Goal: Task Accomplishment & Management: Complete application form

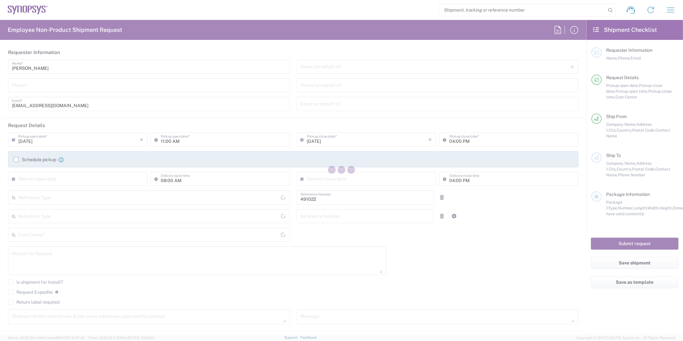
type input "Department"
type input "IN51, SDG, M, ZebuOp 491022"
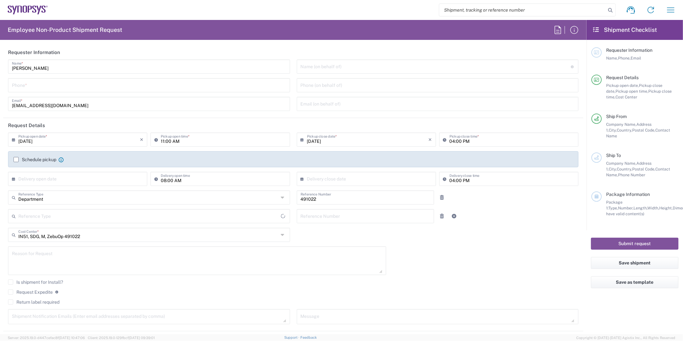
type input "Delivered at Place"
type input "Telangana"
type input "[GEOGRAPHIC_DATA]"
type input "[GEOGRAPHIC_DATA] IN09"
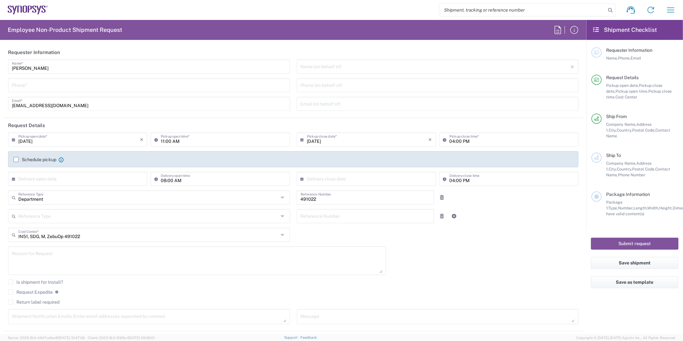
click at [52, 87] on input "tel" at bounding box center [149, 84] width 274 height 11
type input "7337556583"
click at [339, 68] on input "text" at bounding box center [436, 65] width 270 height 11
click at [323, 68] on input "text" at bounding box center [436, 65] width 270 height 11
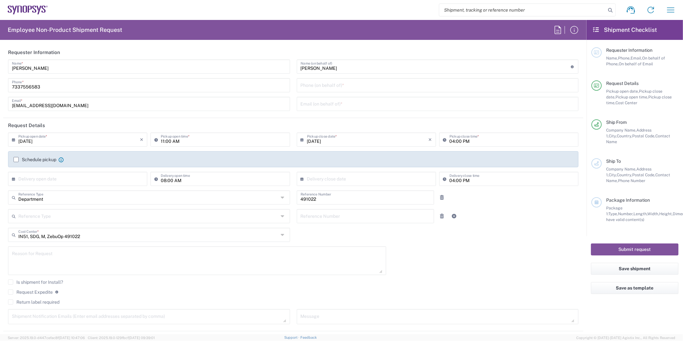
drag, startPoint x: 341, startPoint y: 73, endPoint x: 299, endPoint y: 69, distance: 42.6
click at [299, 69] on div "[PERSON_NAME] Name (on behalf of) Expedite requests must include authorized app…" at bounding box center [438, 66] width 282 height 14
drag, startPoint x: 320, startPoint y: 65, endPoint x: 194, endPoint y: 58, distance: 126.8
click at [194, 58] on agx-form-section "Requester Information [PERSON_NAME] Name * [PHONE_NUMBER] Phone * [EMAIL_ADDRES…" at bounding box center [293, 81] width 580 height 73
paste input "[PERSON_NAME]"
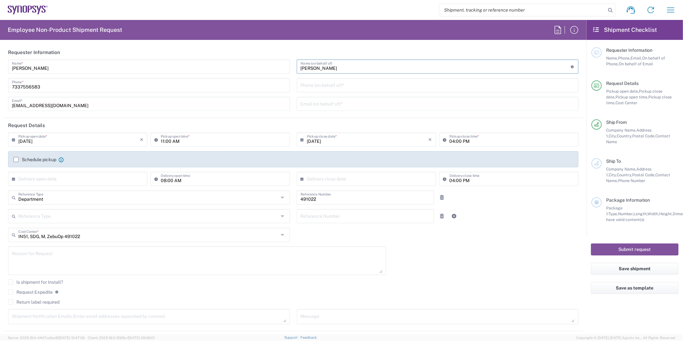
type input "[PERSON_NAME]"
click at [343, 88] on input "tel" at bounding box center [438, 84] width 274 height 11
paste input "4086529857"
type input "4086529857"
click at [315, 101] on input "text" at bounding box center [438, 103] width 274 height 11
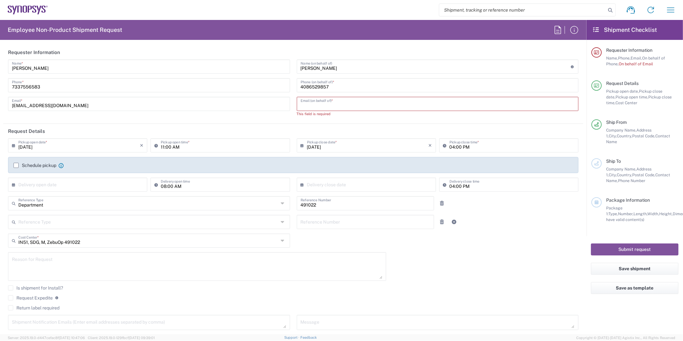
paste input "[EMAIL_ADDRESS][DOMAIN_NAME]"
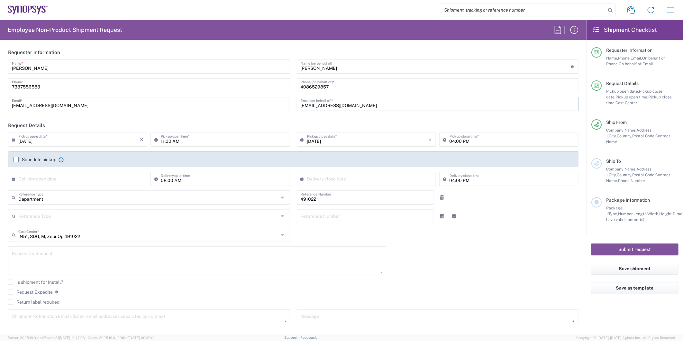
type input "[EMAIL_ADDRESS][DOMAIN_NAME]"
click at [255, 116] on agx-form-section "Requester Information [PERSON_NAME] Name * [PHONE_NUMBER] Phone * [EMAIL_ADDRES…" at bounding box center [293, 81] width 580 height 73
click at [14, 161] on label "Schedule pickup" at bounding box center [35, 159] width 43 height 5
click at [16, 159] on input "Schedule pickup" at bounding box center [16, 159] width 0 height 0
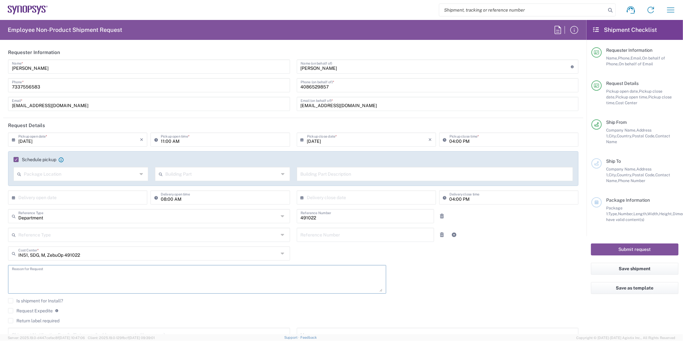
click at [37, 274] on textarea at bounding box center [197, 279] width 370 height 25
click at [24, 285] on textarea "RMA return from [GEOGRAPHIC_DATA]," at bounding box center [197, 279] width 370 height 25
paste textarea "ZS5-045_1524 ZS5-045_3432 ZS5-045_0375 ZS5-045_4584 ZS5-045_4011 ZS5-045_0668"
type textarea "RMA return from [GEOGRAPHIC_DATA], ZS5-045_1524 ZS5-045_3432 ZS5-045_0375 ZS5-0…"
drag, startPoint x: 349, startPoint y: 105, endPoint x: 270, endPoint y: 101, distance: 78.9
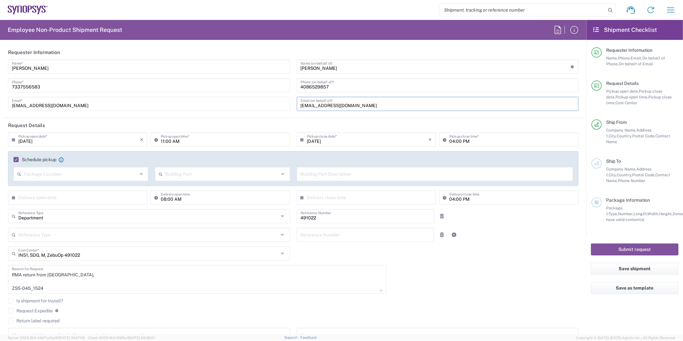
click at [270, 101] on div "[PERSON_NAME] Name * [PHONE_NUMBER] Phone * [EMAIL_ADDRESS][DOMAIN_NAME] Email …" at bounding box center [293, 87] width 577 height 56
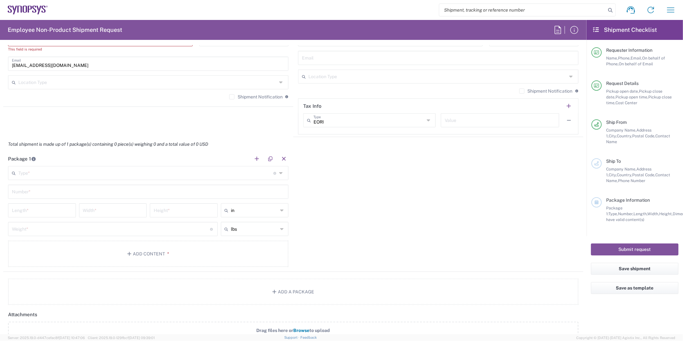
scroll to position [250, 0]
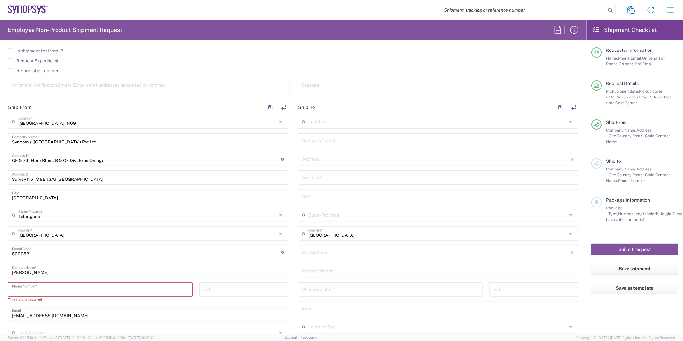
click at [33, 287] on input "tel" at bounding box center [100, 288] width 177 height 11
paste input "[EMAIL_ADDRESS][DOMAIN_NAME]"
type input "[EMAIL_ADDRESS][DOMAIN_NAME],[PERSON_NAME][EMAIL_ADDRESS][DOMAIN_NAME],[EMAIL_A…"
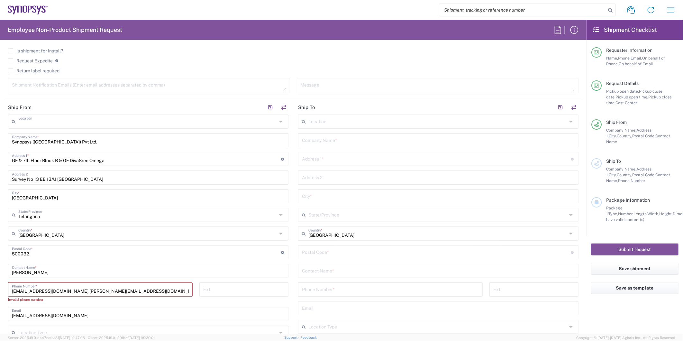
drag, startPoint x: 59, startPoint y: 122, endPoint x: -108, endPoint y: 116, distance: 167.0
click at [0, 116] on html "Shipment request Shipment tracking Employee non-product shipment request My shi…" at bounding box center [341, 170] width 683 height 341
type input "[GEOGRAPHIC_DATA] IN09"
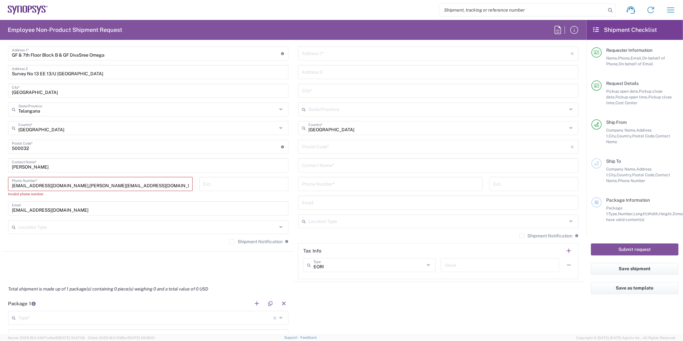
scroll to position [345, 0]
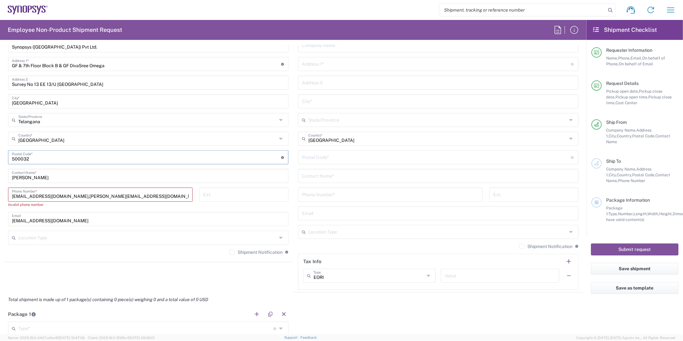
drag, startPoint x: 48, startPoint y: 159, endPoint x: -50, endPoint y: 156, distance: 98.1
click at [0, 156] on html "Shipment request Shipment tracking Employee non-product shipment request My shi…" at bounding box center [341, 170] width 683 height 341
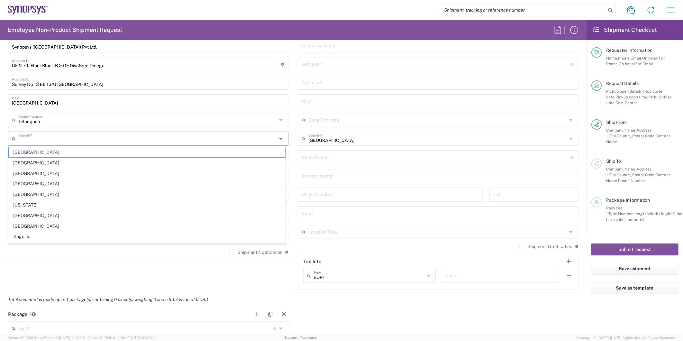
drag, startPoint x: 41, startPoint y: 140, endPoint x: -55, endPoint y: 131, distance: 96.2
click at [0, 131] on html "Shipment request Shipment tracking Employee non-product shipment request My shi…" at bounding box center [341, 170] width 683 height 341
type input "I"
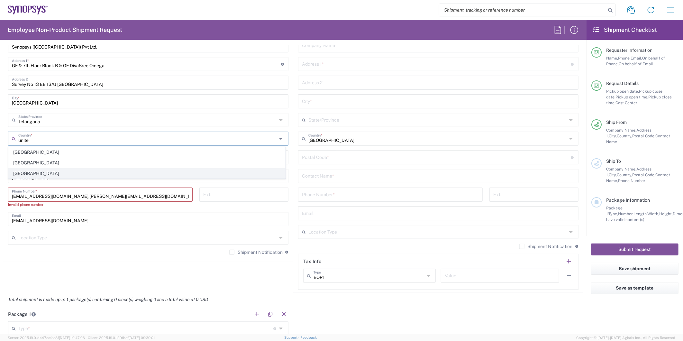
type input "unite"
click at [17, 173] on span "[GEOGRAPHIC_DATA]" at bounding box center [147, 173] width 276 height 10
type input "[GEOGRAPHIC_DATA]"
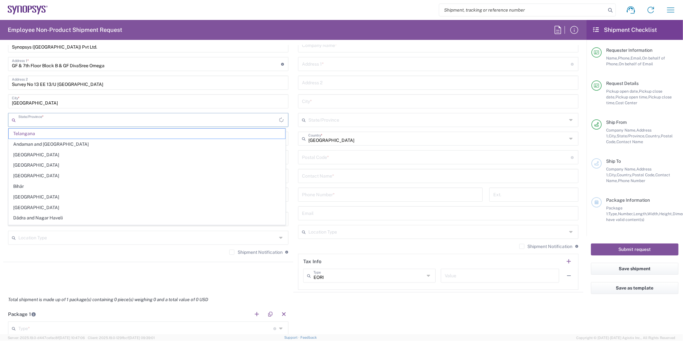
drag, startPoint x: 39, startPoint y: 117, endPoint x: 46, endPoint y: 121, distance: 7.9
click at [39, 117] on input "text" at bounding box center [148, 119] width 261 height 11
click at [97, 94] on div "[GEOGRAPHIC_DATA] *" at bounding box center [148, 101] width 280 height 14
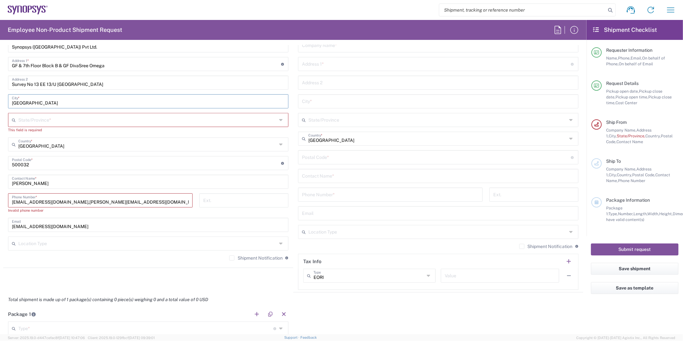
drag, startPoint x: 85, startPoint y: 100, endPoint x: -140, endPoint y: 102, distance: 225.4
click at [0, 102] on html "Shipment request Shipment tracking Employee non-product shipment request My shi…" at bounding box center [341, 170] width 683 height 341
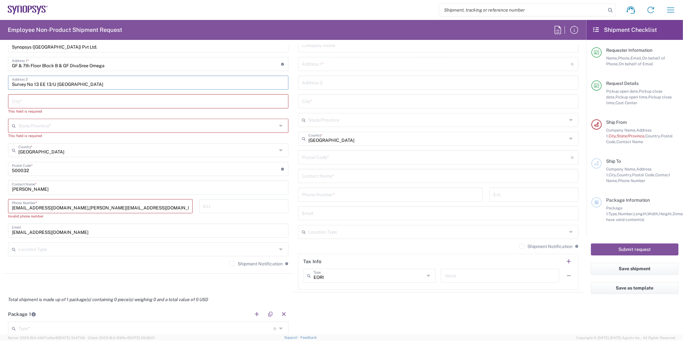
drag, startPoint x: 101, startPoint y: 82, endPoint x: -157, endPoint y: 73, distance: 258.3
click at [0, 73] on html "Shipment request Shipment tracking Employee non-product shipment request My shi…" at bounding box center [341, 170] width 683 height 341
drag, startPoint x: 109, startPoint y: 64, endPoint x: -201, endPoint y: 57, distance: 309.6
click at [0, 57] on html "Shipment request Shipment tracking Employee non-product shipment request My shi…" at bounding box center [341, 170] width 683 height 341
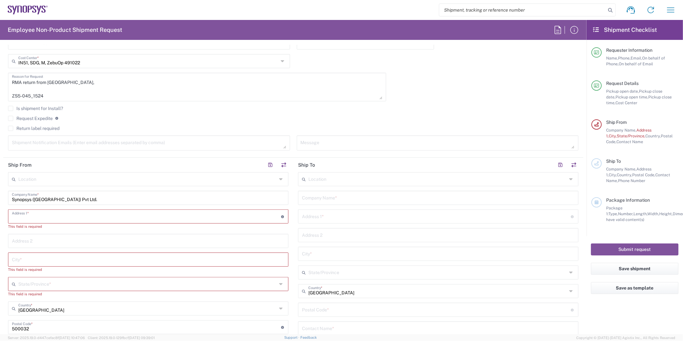
scroll to position [160, 0]
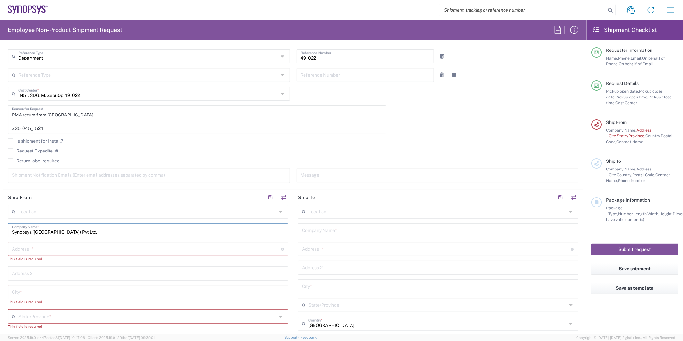
drag, startPoint x: 81, startPoint y: 233, endPoint x: -223, endPoint y: 244, distance: 304.0
click at [0, 244] on html "Shipment request Shipment tracking Employee non-product shipment request My shi…" at bounding box center [341, 170] width 683 height 341
paste input "SC9 address"
drag, startPoint x: 45, startPoint y: 230, endPoint x: 151, endPoint y: 226, distance: 106.2
click at [151, 226] on input "SC9 Cyxtera DC / Center Square" at bounding box center [148, 229] width 273 height 11
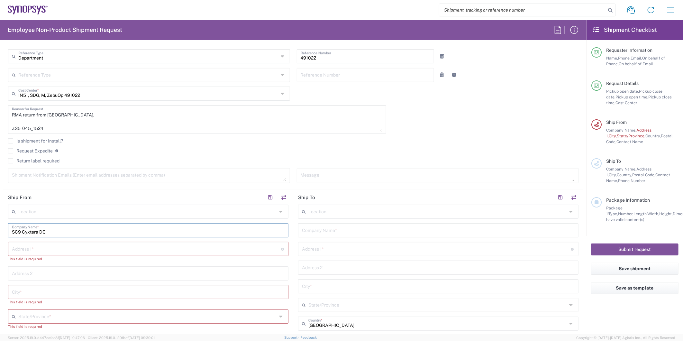
drag, startPoint x: 23, startPoint y: 232, endPoint x: -81, endPoint y: 228, distance: 103.6
click at [0, 228] on html "Shipment request Shipment tracking Employee non-product shipment request My shi…" at bounding box center [341, 170] width 683 height 341
click at [48, 232] on input "Cyxtera DC" at bounding box center [148, 229] width 273 height 11
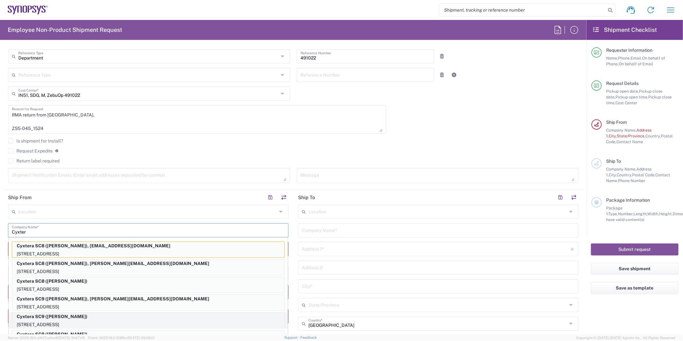
click at [126, 321] on p "[STREET_ADDRESS]" at bounding box center [148, 325] width 272 height 8
type input "Cyxtera SC9"
type input "[STREET_ADDRESS]"
type input "Santa [PERSON_NAME]"
type input "[US_STATE]"
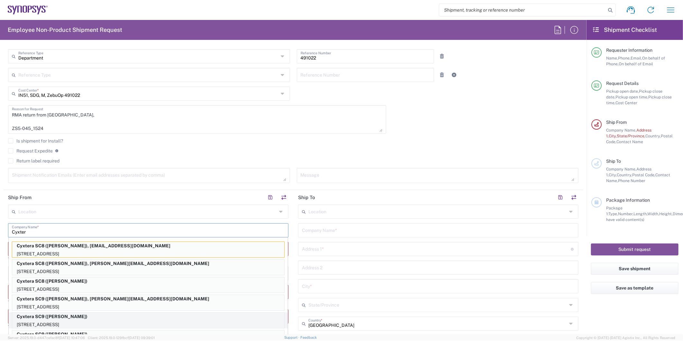
type input "[GEOGRAPHIC_DATA]"
type input "95054"
type input "[PERSON_NAME]"
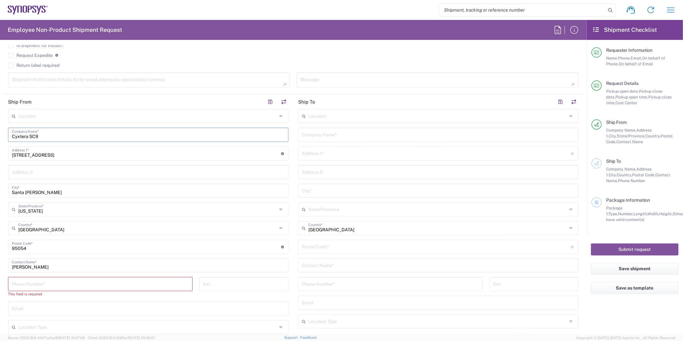
scroll to position [256, 0]
paste input "4086529857"
type input "Cyxtera SC9"
click at [78, 284] on input "tel" at bounding box center [100, 282] width 177 height 11
paste input "4086529857"
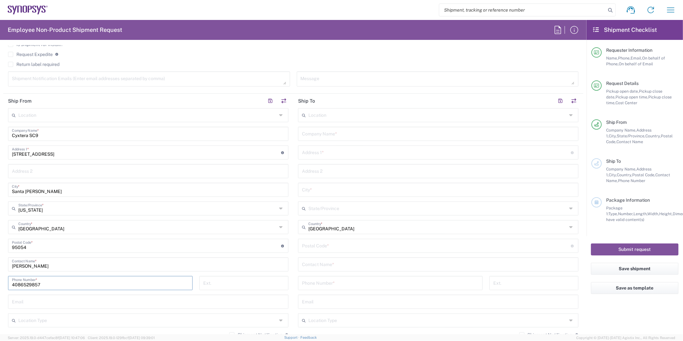
type input "4086529857"
click at [15, 265] on input "[PERSON_NAME]" at bounding box center [148, 263] width 273 height 11
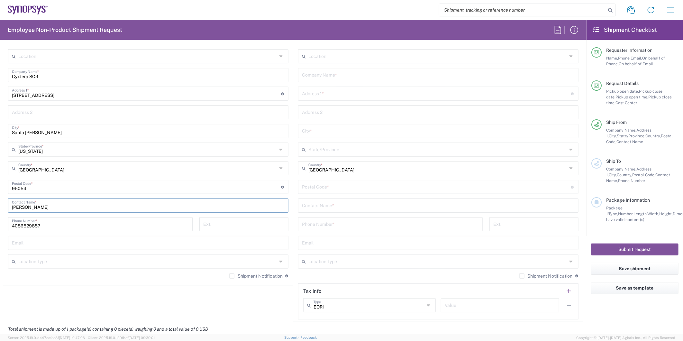
scroll to position [325, 0]
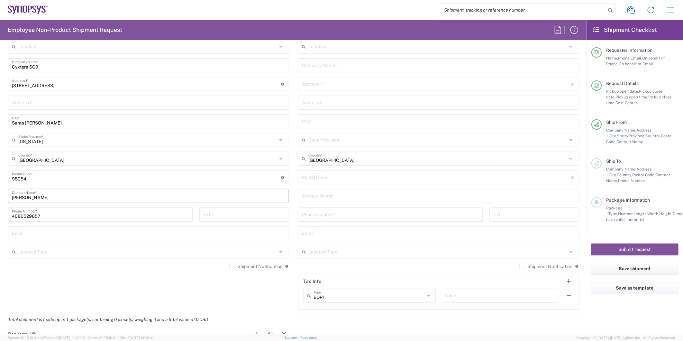
type input "[PERSON_NAME]"
click at [30, 233] on input "text" at bounding box center [148, 232] width 273 height 11
paste input "[EMAIL_ADDRESS][DOMAIN_NAME]"
type input "[EMAIL_ADDRESS][DOMAIN_NAME]"
type input "Synopsys Emulation and Verification"
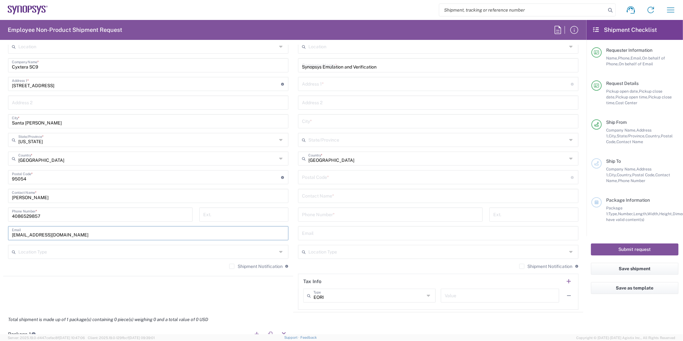
type input "[STREET_ADDRESS]"
type input "Rungis"
type input "94150"
type input "0189961070"
type input "[EMAIL_ADDRESS][DOMAIN_NAME]"
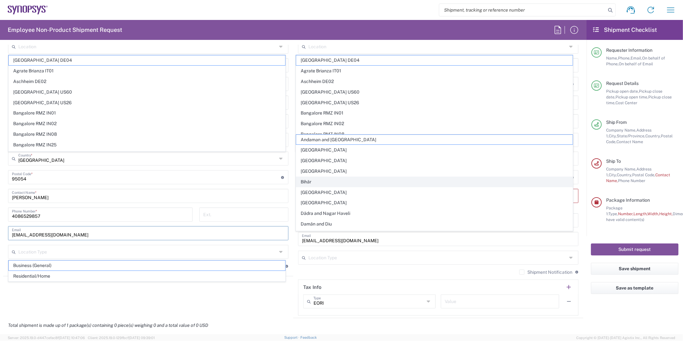
scroll to position [445, 0]
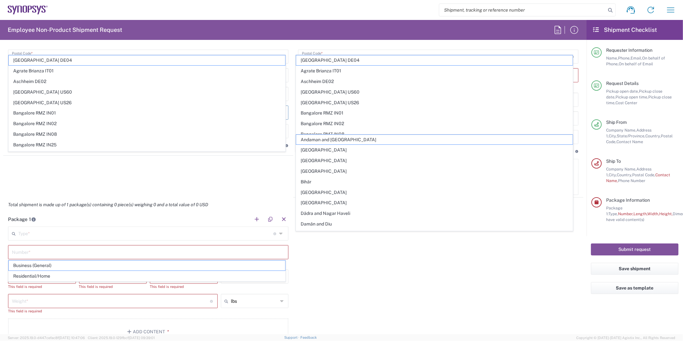
type input "[EMAIL_ADDRESS][DOMAIN_NAME]"
click at [357, 289] on div "Package 1 Type * Material used to package goods Bale(s) Basket(s) Bolt(s) Bottl…" at bounding box center [293, 281] width 580 height 138
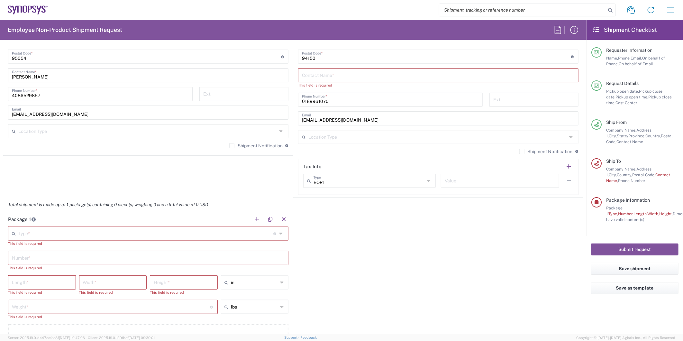
click at [122, 177] on agx-shipment-stop-widget "Ship From Location [GEOGRAPHIC_DATA] DE04 Agrate Brianza IT01 [GEOGRAPHIC_DATA]…" at bounding box center [148, 51] width 290 height 293
click at [581, 194] on form "Requester Information [PERSON_NAME] Name * [PHONE_NUMBER] Phone * [EMAIL_ADDRES…" at bounding box center [293, 189] width 586 height 289
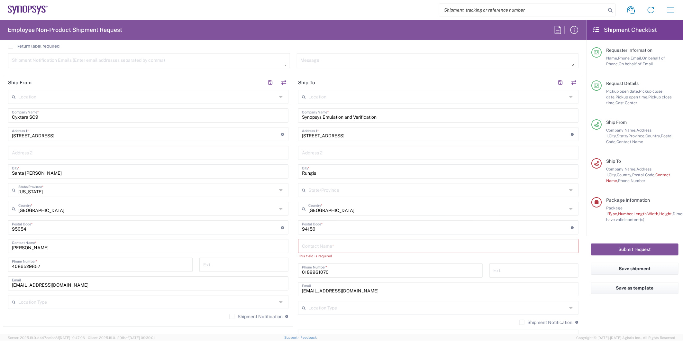
scroll to position [246, 0]
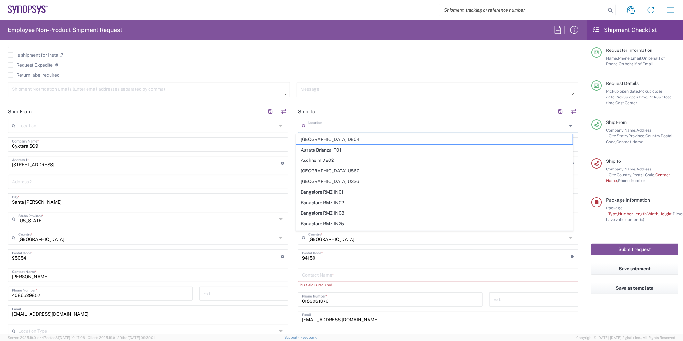
click at [343, 124] on input "text" at bounding box center [437, 125] width 258 height 11
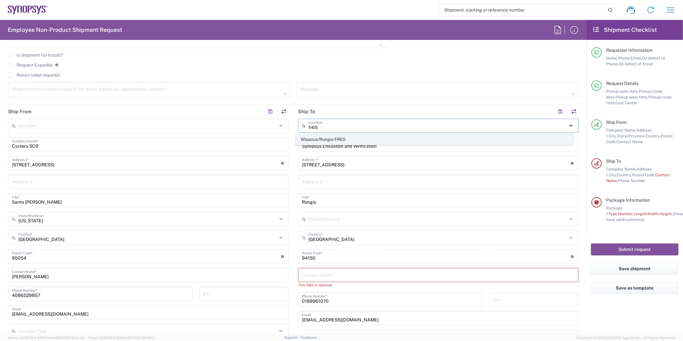
click at [341, 138] on span "Wissous/Rungis FR65" at bounding box center [434, 139] width 276 height 10
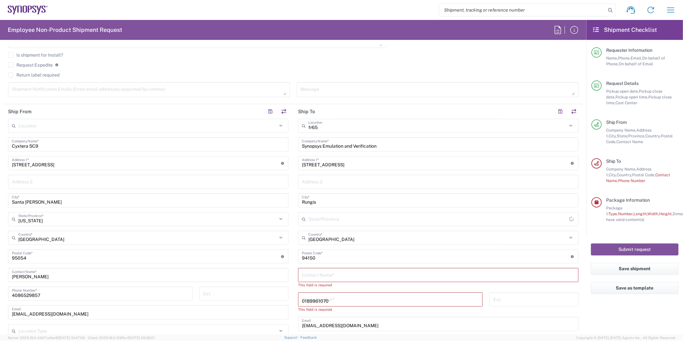
type input "Wissous/Rungis FR65"
type input "SYNOPSYS EMULATION AND VERIFICATION"
type input "[STREET_ADDRESS]"
type input "[GEOGRAPHIC_DATA]"
click at [340, 274] on input "text" at bounding box center [438, 274] width 273 height 11
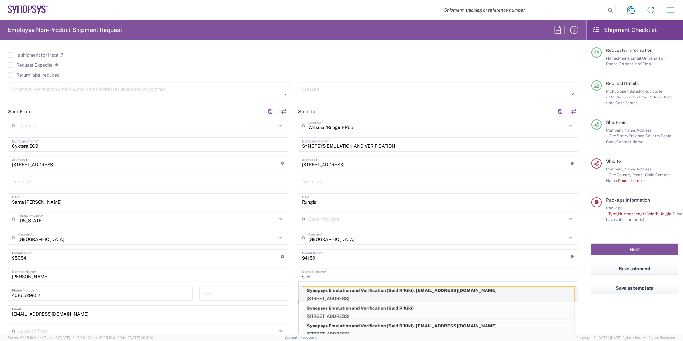
type input "said"
click at [338, 294] on p "[STREET_ADDRESS]" at bounding box center [438, 298] width 272 height 8
type input "Synopsys Emulation and Verification"
type input "[STREET_ADDRESS]"
type input "Said R'Kiki"
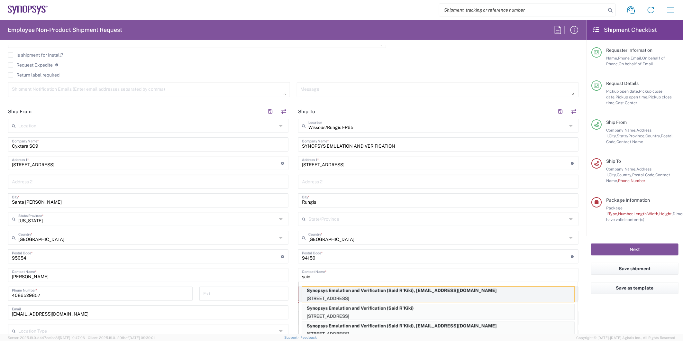
type input "33189961070"
type input "[EMAIL_ADDRESS][DOMAIN_NAME]"
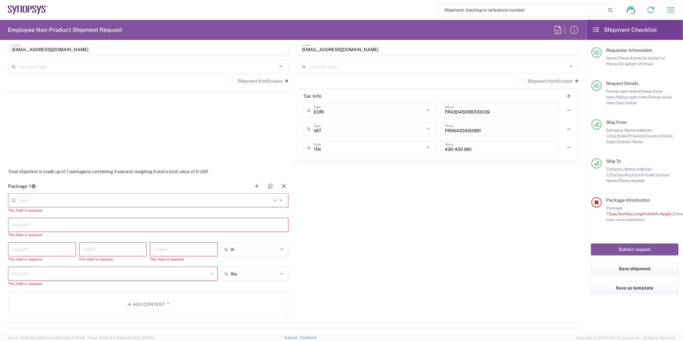
scroll to position [525, 0]
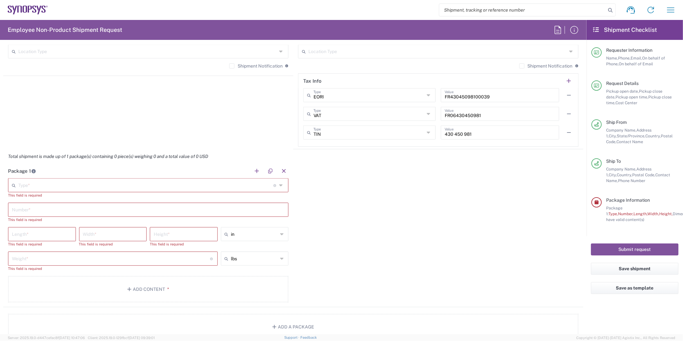
click at [137, 182] on input "text" at bounding box center [145, 184] width 255 height 11
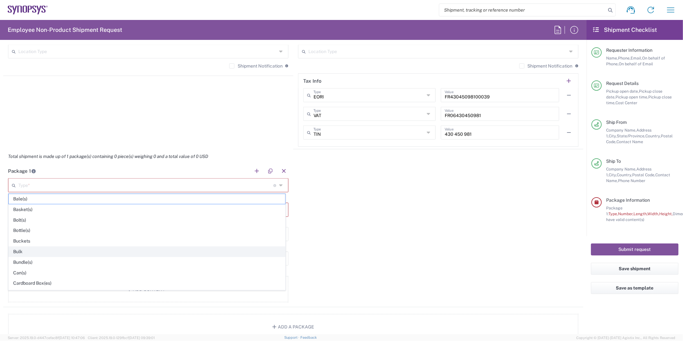
click at [72, 252] on span "Bulk" at bounding box center [147, 252] width 276 height 10
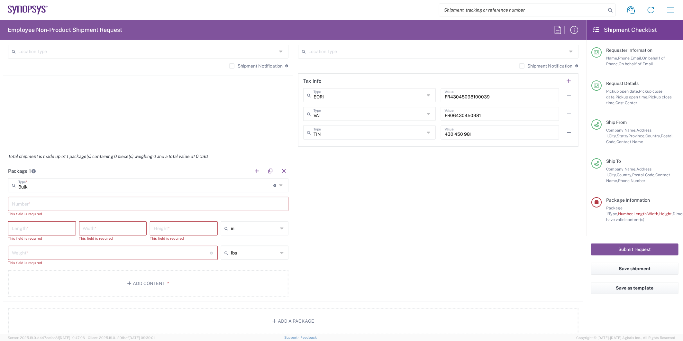
click at [69, 183] on input "Bulk" at bounding box center [145, 184] width 255 height 11
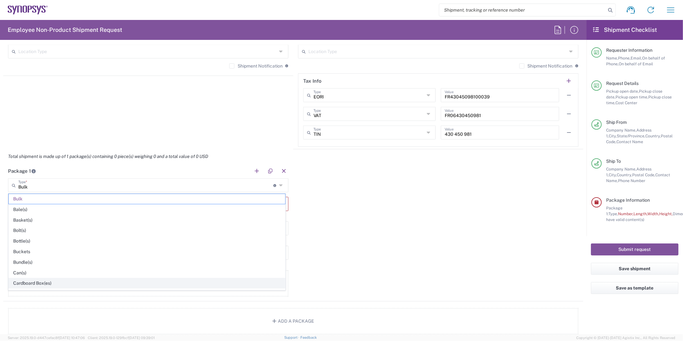
click at [48, 281] on span "Cardboard Box(es)" at bounding box center [147, 283] width 276 height 10
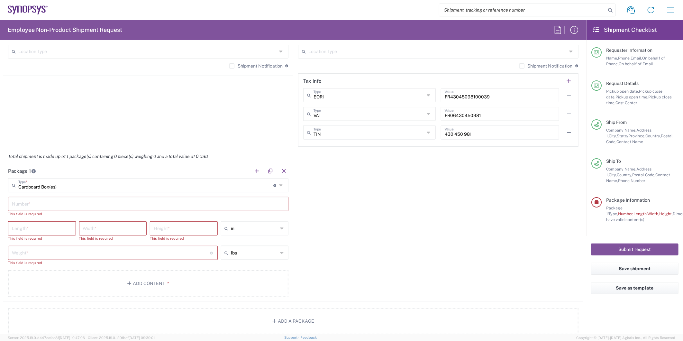
click at [43, 203] on input "text" at bounding box center [148, 203] width 273 height 11
click at [52, 182] on input "Cardboard Box(es)" at bounding box center [145, 184] width 255 height 11
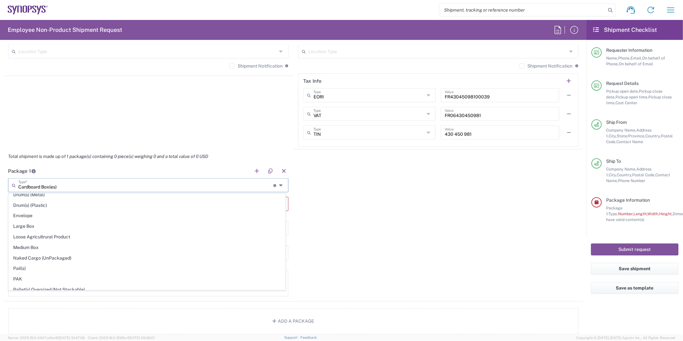
scroll to position [206, 0]
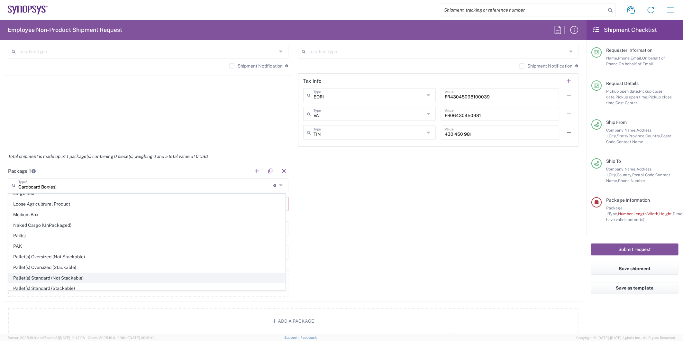
click at [221, 283] on span "Pallet(s) Standard (Not Stackable)" at bounding box center [147, 278] width 276 height 10
type input "Pallet(s) Standard (Not Stackable)"
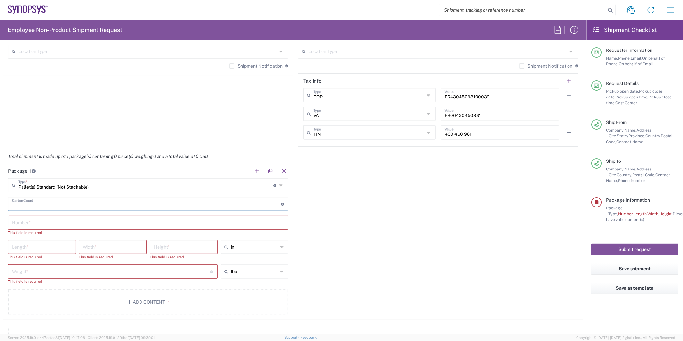
click at [40, 204] on input "number" at bounding box center [146, 203] width 269 height 11
type input "1"
type input "6"
click at [34, 224] on input "text" at bounding box center [148, 221] width 273 height 11
type input "1"
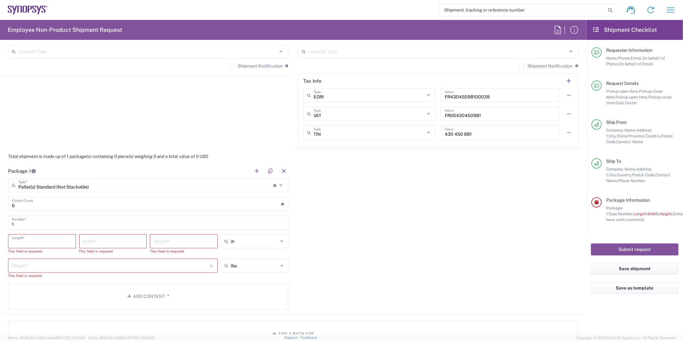
click at [29, 238] on input "number" at bounding box center [42, 240] width 60 height 11
type input "47"
click at [136, 241] on input "number" at bounding box center [113, 240] width 60 height 11
click at [176, 241] on input "number" at bounding box center [184, 240] width 60 height 11
type input "33"
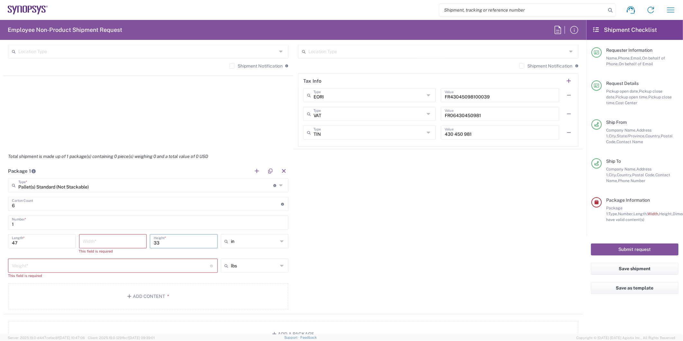
click at [126, 242] on input "number" at bounding box center [113, 240] width 60 height 11
type input "27"
click at [174, 258] on input "number" at bounding box center [111, 259] width 198 height 11
click at [105, 255] on input "number" at bounding box center [111, 259] width 198 height 11
click at [104, 258] on input "number" at bounding box center [111, 259] width 198 height 11
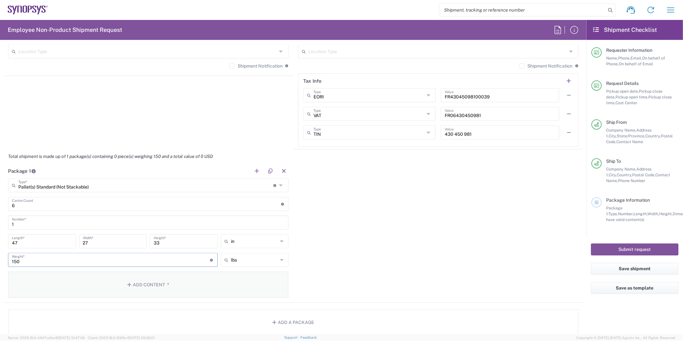
type input "150"
click at [140, 285] on button "Add Content *" at bounding box center [148, 284] width 280 height 26
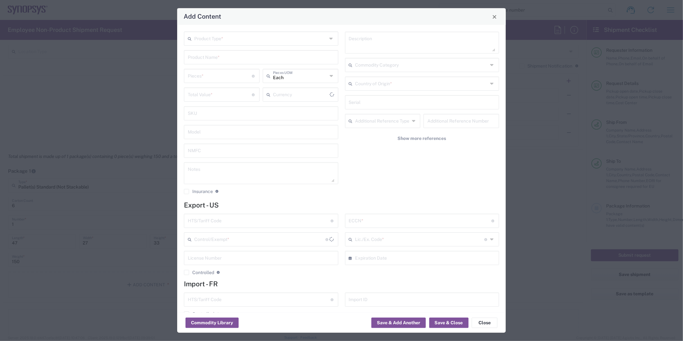
type input "US Dollar"
click at [222, 37] on input "text" at bounding box center [260, 38] width 133 height 11
click at [226, 60] on span "General Commodity" at bounding box center [260, 63] width 150 height 10
type input "General Commodity"
click at [225, 59] on input "text" at bounding box center [261, 56] width 147 height 11
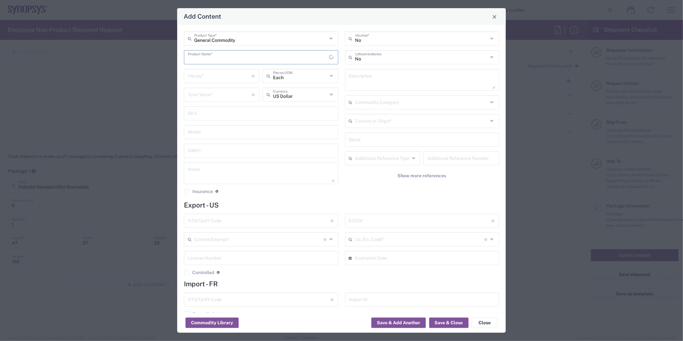
click at [225, 59] on input "text" at bounding box center [258, 56] width 141 height 11
click at [248, 73] on div "HW0969-000" at bounding box center [261, 72] width 153 height 11
type input "HW0969-000"
type textarea "ZS5 Module"
type input "8473.30.0002"
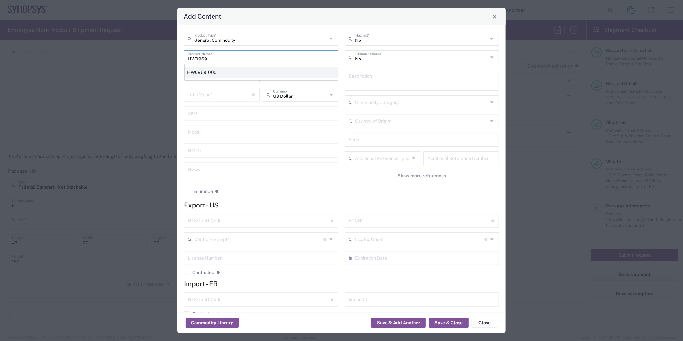
type input "BIS"
type input "3B992"
type input "NLR - No License Required"
click at [232, 80] on input "number" at bounding box center [220, 75] width 64 height 11
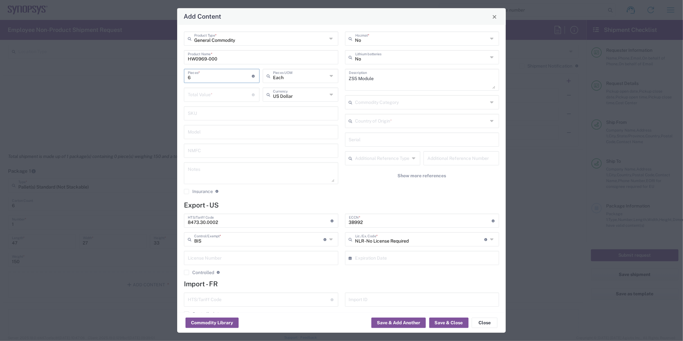
type input "6"
click at [230, 94] on input "number" at bounding box center [220, 94] width 64 height 11
paste input "358891.38"
type input "358891.38"
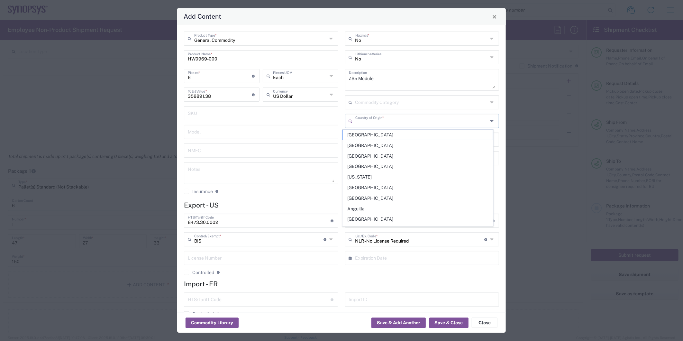
click at [385, 120] on input "text" at bounding box center [421, 120] width 133 height 11
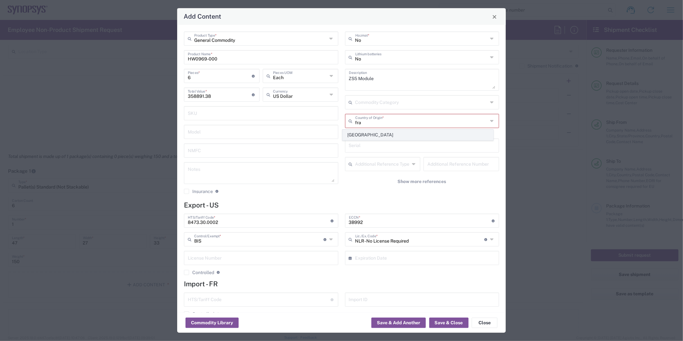
click at [380, 134] on span "[GEOGRAPHIC_DATA]" at bounding box center [418, 135] width 150 height 10
type input "[GEOGRAPHIC_DATA]"
click at [375, 140] on input "text" at bounding box center [422, 139] width 147 height 11
paste input "ZS5-045_1524 ZS5-045_3432 ZS5-045_0375 ZS5-045_4584 ZS5-045_4011 ZS5-045_0668"
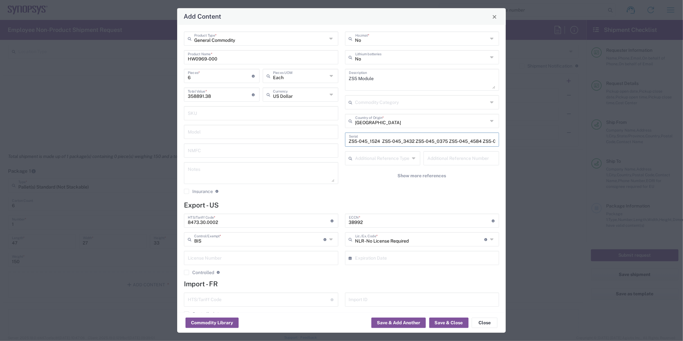
scroll to position [0, 54]
type input "ZS5-045_1524 ZS5-045_3432 ZS5-045_0375 ZS5-045_4584 ZS5-045_4011 ZS5-045_0668"
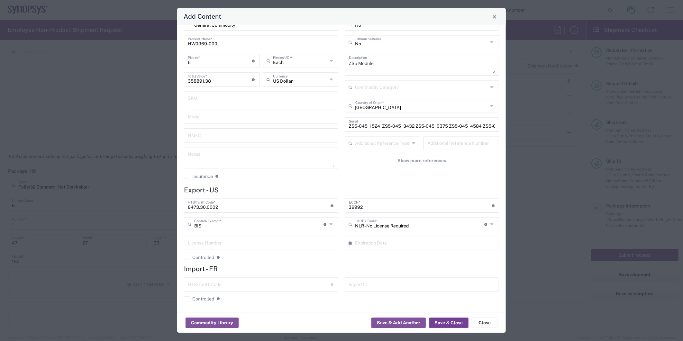
click at [445, 324] on button "Save & Close" at bounding box center [448, 323] width 39 height 10
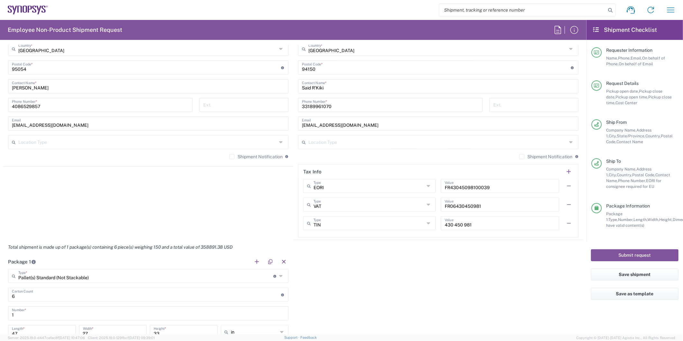
scroll to position [0, 0]
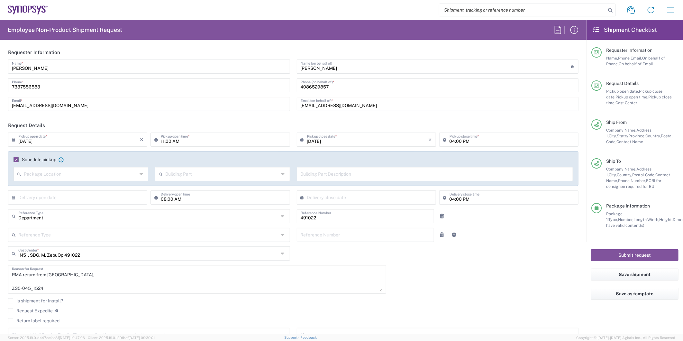
click at [515, 253] on div "[DATE] × Pickup open date * Cancel Apply 11:00 AM Pickup open time * [DATE] × P…" at bounding box center [293, 239] width 577 height 215
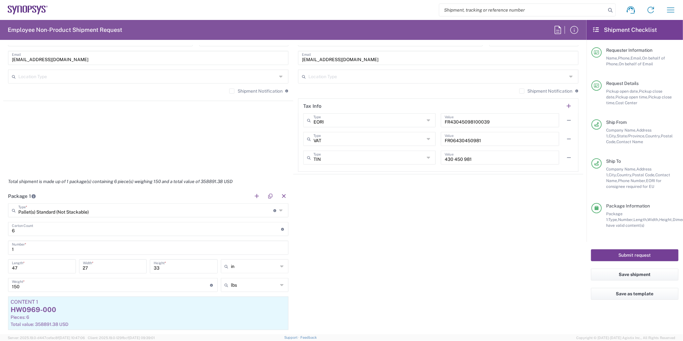
click at [654, 256] on button "Submit request" at bounding box center [634, 255] width 87 height 12
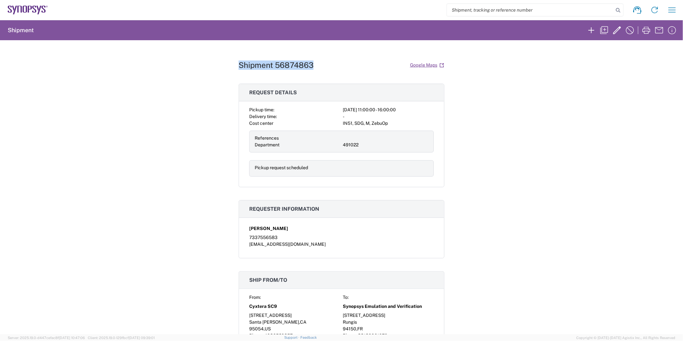
drag, startPoint x: 312, startPoint y: 65, endPoint x: 233, endPoint y: 69, distance: 78.9
click at [233, 69] on div "Shipment 56874863 Google Maps Request details Pickup time: [DATE] 11:00:00 - 16…" at bounding box center [341, 187] width 683 height 294
copy h1 "Shipment 56874863"
